Goal: Information Seeking & Learning: Learn about a topic

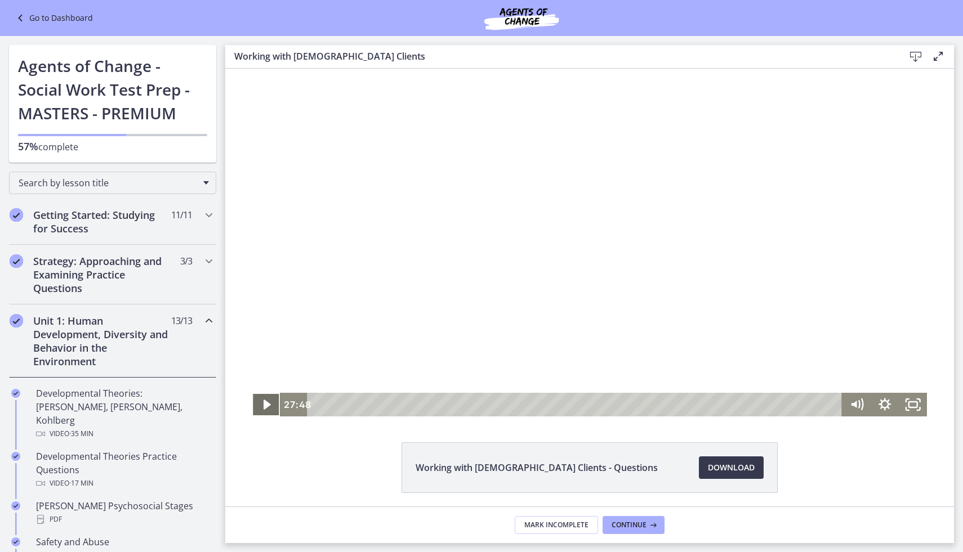
scroll to position [469, 0]
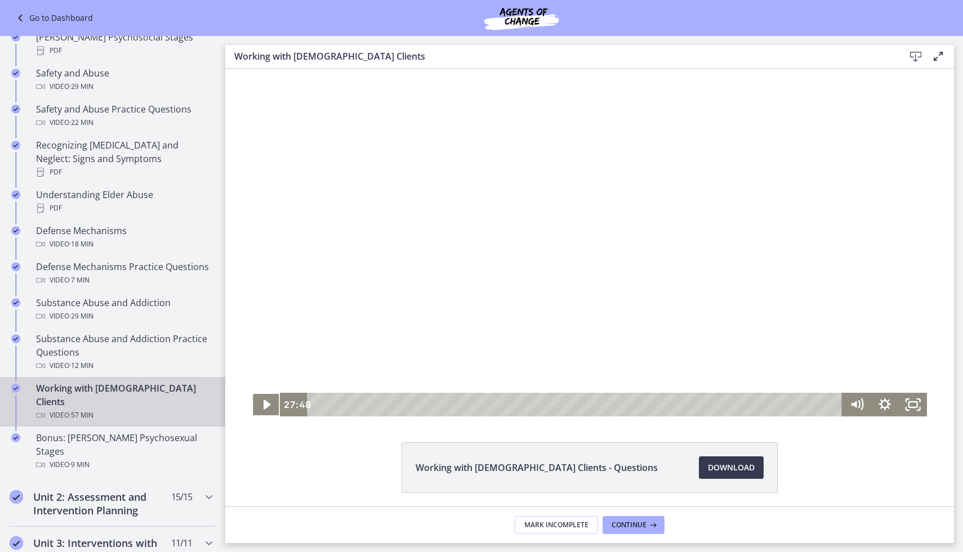
click at [252, 393] on button "Play Video" at bounding box center [266, 405] width 28 height 24
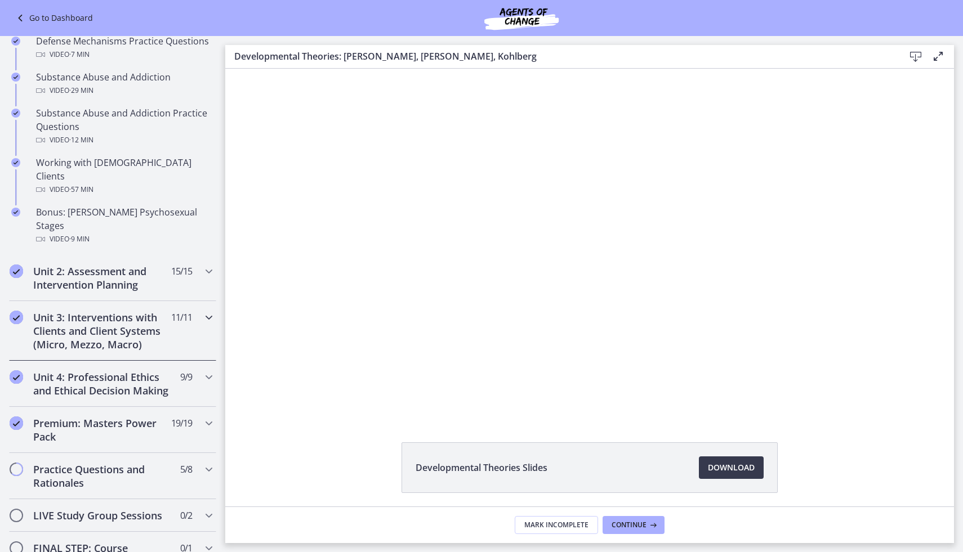
scroll to position [679, 0]
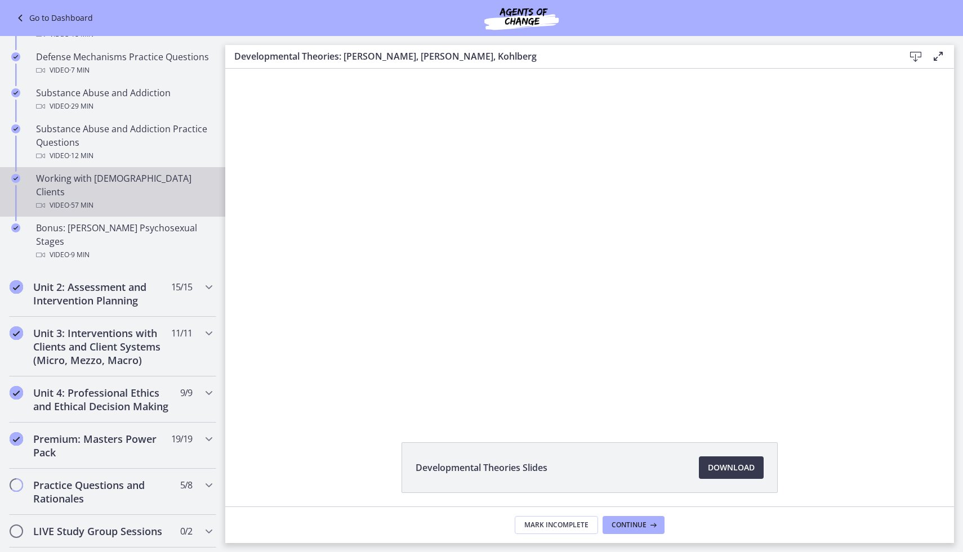
click at [105, 199] on div "Video · 57 min" at bounding box center [124, 206] width 176 height 14
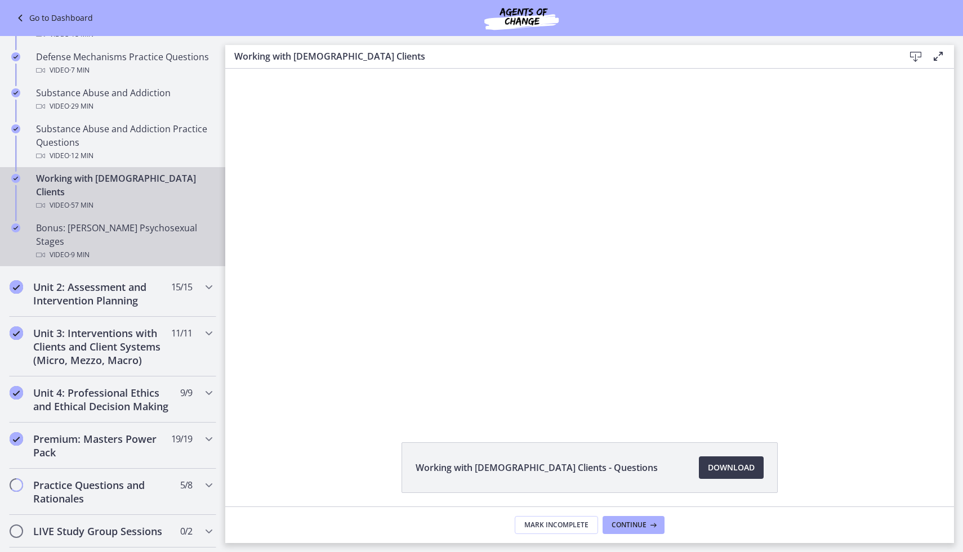
click at [111, 248] on div "Video · 9 min" at bounding box center [124, 255] width 176 height 14
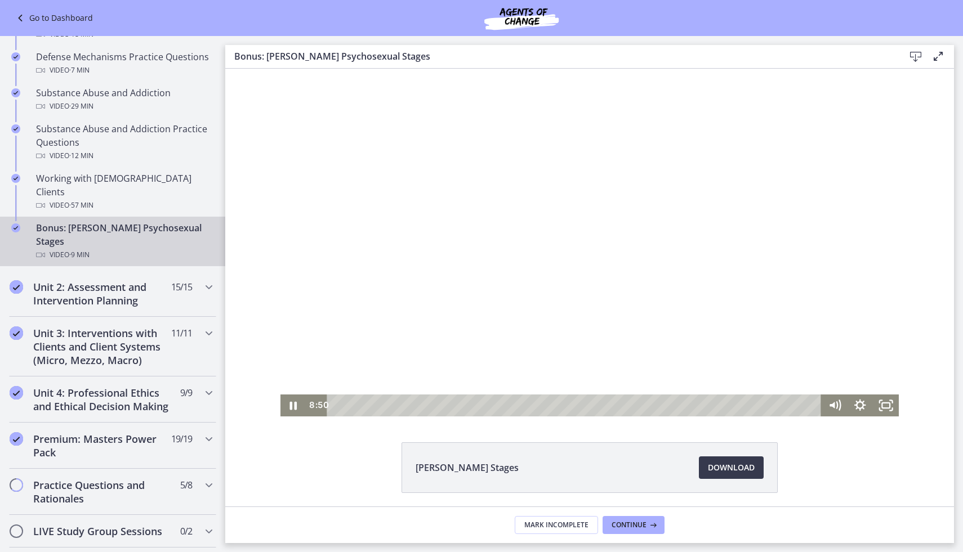
click at [382, 405] on div "Playbar" at bounding box center [575, 406] width 479 height 22
click at [294, 408] on icon "Pause" at bounding box center [293, 406] width 7 height 8
